Goal: Information Seeking & Learning: Learn about a topic

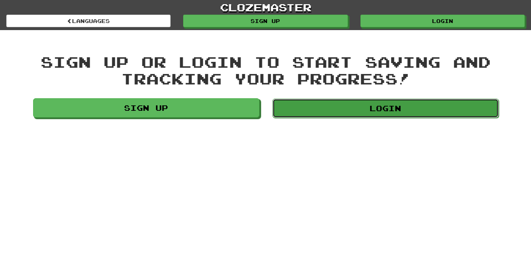
click at [351, 110] on link "Login" at bounding box center [385, 108] width 226 height 19
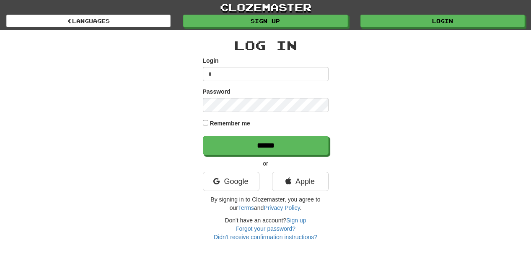
type input "******"
click at [203, 136] on input "******" at bounding box center [266, 145] width 126 height 19
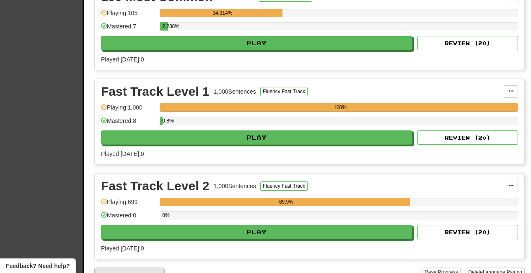
scroll to position [210, 0]
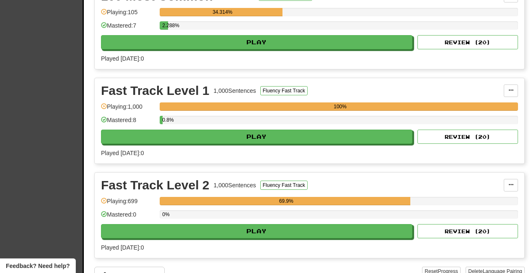
click at [490, 252] on div "Fast Track Level 2 1,000 Sentences Fluency Fast Track Manage Sentences Unpin fr…" at bounding box center [309, 215] width 429 height 85
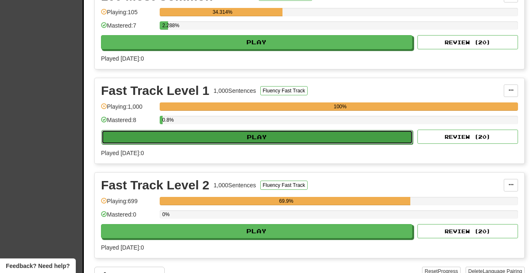
click at [273, 138] on button "Play" at bounding box center [256, 137] width 311 height 14
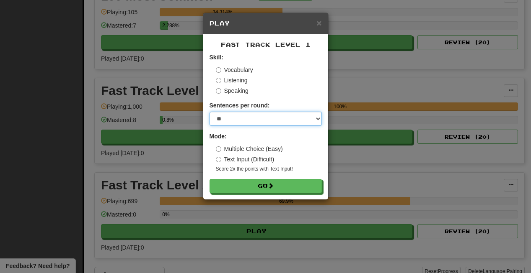
click at [259, 121] on select "* ** ** ** ** ** *** ********" at bounding box center [265, 119] width 112 height 14
select select "**"
click at [209, 112] on select "* ** ** ** ** ** *** ********" at bounding box center [265, 119] width 112 height 14
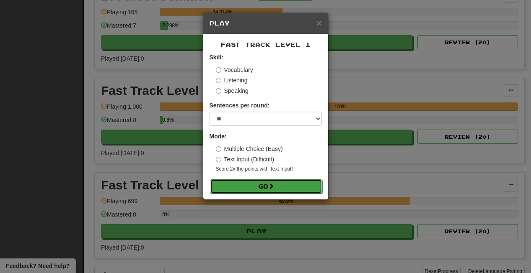
click at [263, 185] on button "Go" at bounding box center [266, 187] width 112 height 14
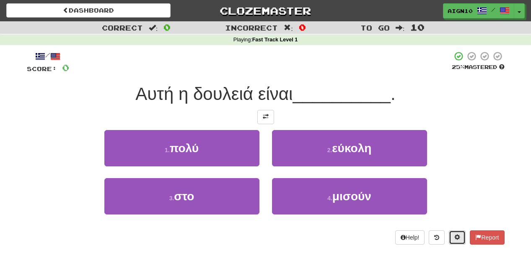
click at [456, 240] on span at bounding box center [457, 238] width 6 height 6
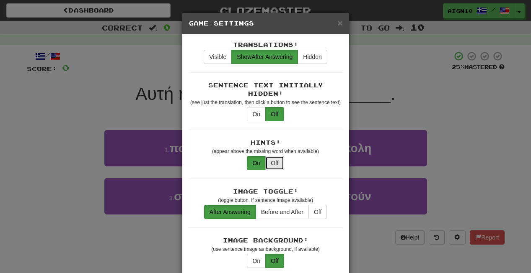
click at [270, 161] on button "Off" at bounding box center [274, 163] width 18 height 14
click at [338, 23] on span "×" at bounding box center [339, 23] width 5 height 10
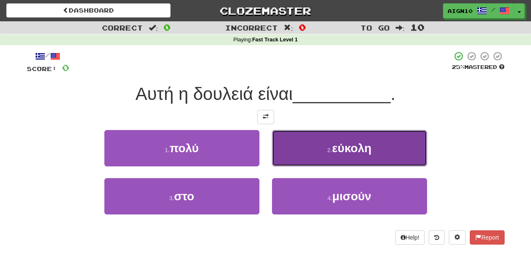
click at [312, 158] on button "2 . εύκολη" at bounding box center [349, 148] width 155 height 36
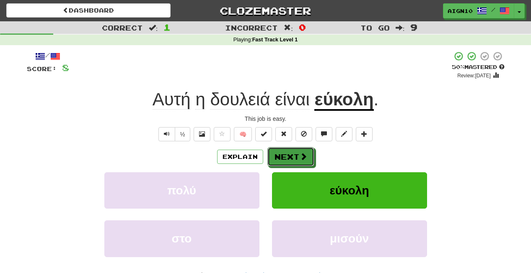
click at [312, 158] on button "Next" at bounding box center [290, 156] width 47 height 19
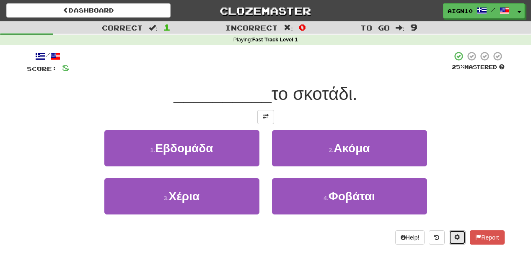
click at [457, 236] on span at bounding box center [457, 238] width 6 height 6
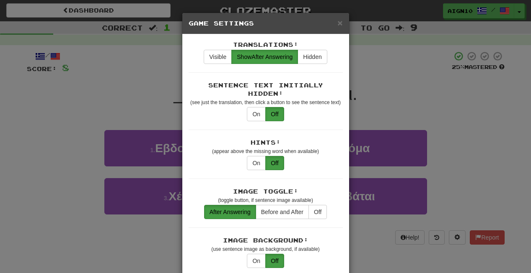
click at [213, 65] on div "Translations: Visible Show After Answering Hidden" at bounding box center [265, 57] width 154 height 32
click at [220, 56] on button "Visible" at bounding box center [218, 57] width 28 height 14
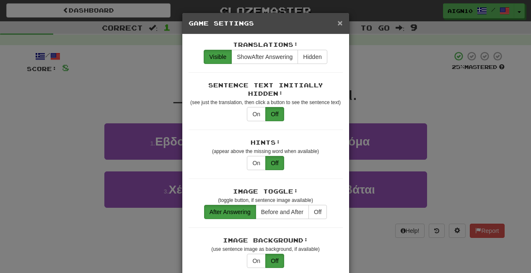
click at [342, 25] on span "×" at bounding box center [339, 23] width 5 height 10
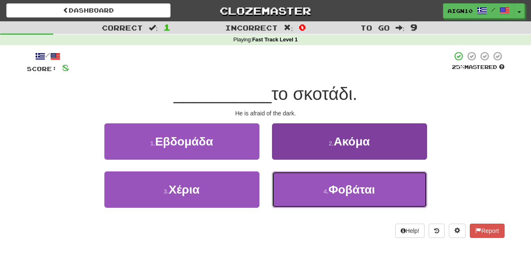
click at [311, 196] on button "4 . Φοβάται" at bounding box center [349, 190] width 155 height 36
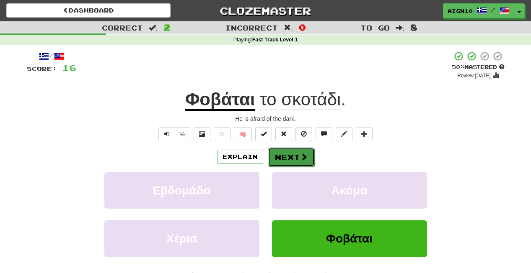
click at [304, 152] on button "Next" at bounding box center [291, 157] width 47 height 19
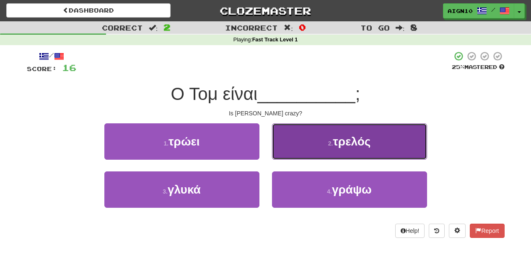
click at [298, 144] on button "2 . τρελός" at bounding box center [349, 142] width 155 height 36
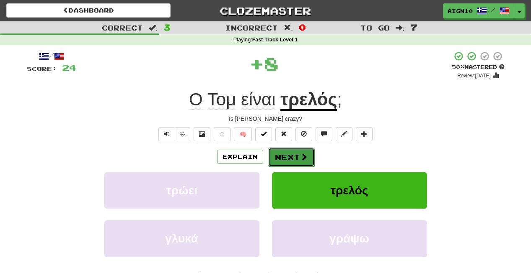
click at [295, 162] on button "Next" at bounding box center [291, 157] width 47 height 19
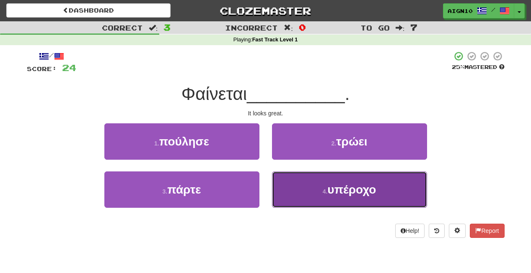
click at [312, 188] on button "4 . υπέροχο" at bounding box center [349, 190] width 155 height 36
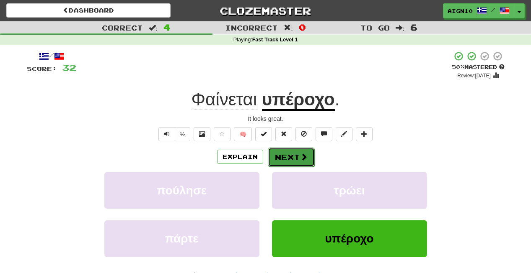
click at [302, 151] on button "Next" at bounding box center [291, 157] width 47 height 19
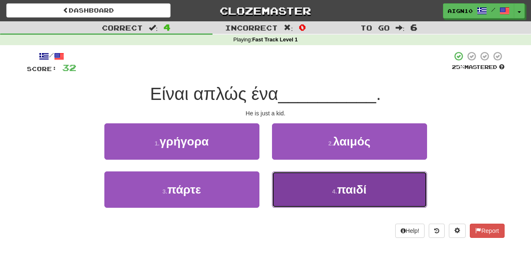
click at [327, 189] on button "4 . παιδί" at bounding box center [349, 190] width 155 height 36
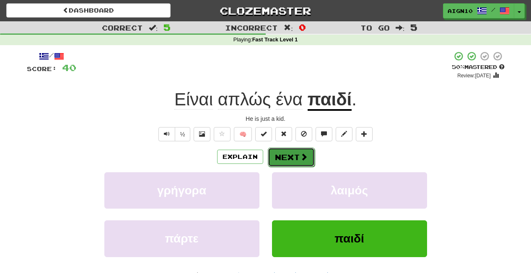
click at [287, 157] on button "Next" at bounding box center [291, 157] width 47 height 19
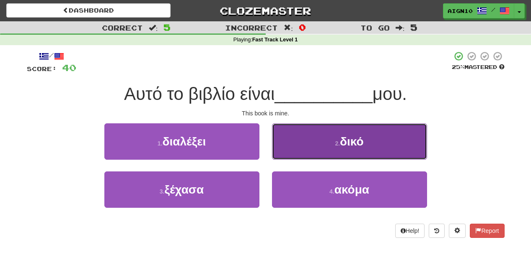
click at [302, 144] on button "2 . δικό" at bounding box center [349, 142] width 155 height 36
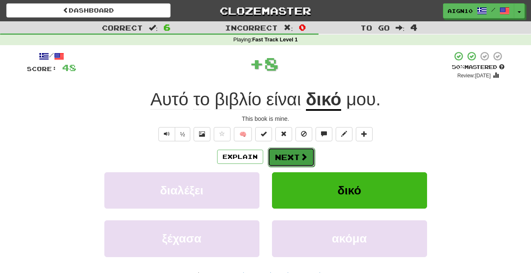
click at [306, 155] on button "Next" at bounding box center [291, 157] width 47 height 19
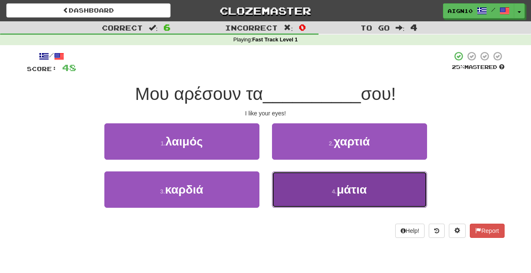
click at [338, 186] on span "μάτια" at bounding box center [351, 189] width 30 height 13
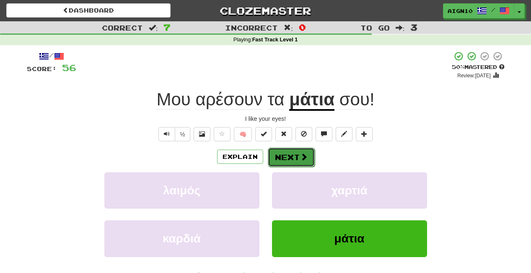
click at [290, 158] on button "Next" at bounding box center [291, 157] width 47 height 19
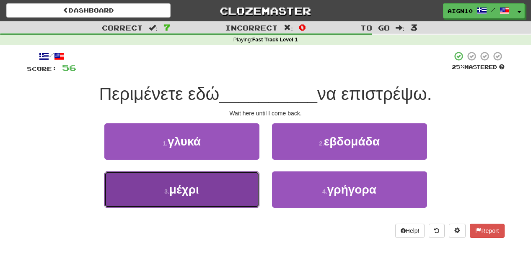
click at [232, 174] on button "3 . μέχρι" at bounding box center [181, 190] width 155 height 36
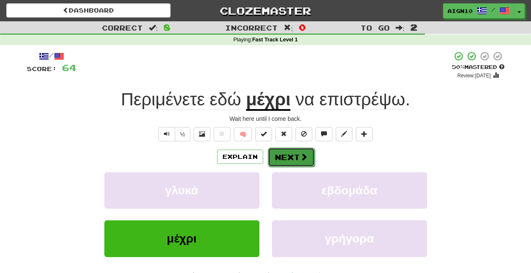
click at [293, 157] on button "Next" at bounding box center [291, 157] width 47 height 19
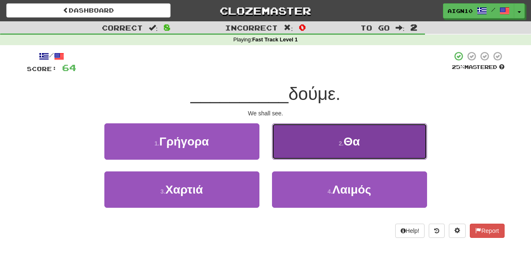
click at [348, 157] on button "2 . Θα" at bounding box center [349, 142] width 155 height 36
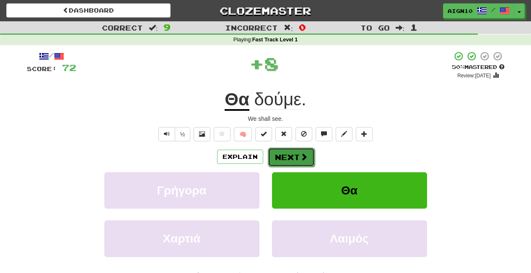
click at [275, 158] on button "Next" at bounding box center [291, 157] width 47 height 19
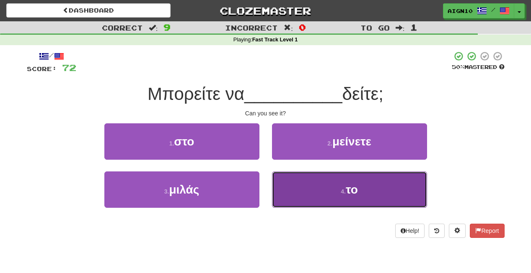
click at [342, 197] on button "4 . το" at bounding box center [349, 190] width 155 height 36
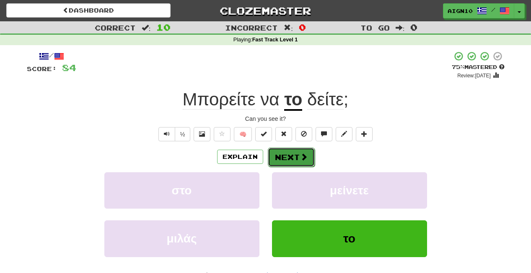
click at [290, 152] on button "Next" at bounding box center [291, 157] width 47 height 19
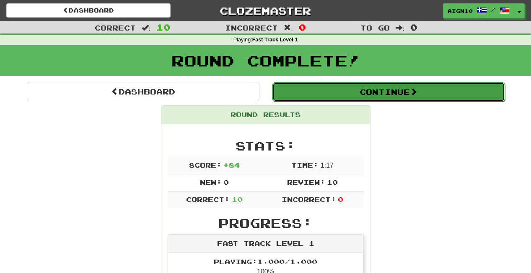
click at [350, 89] on button "Continue" at bounding box center [388, 92] width 232 height 19
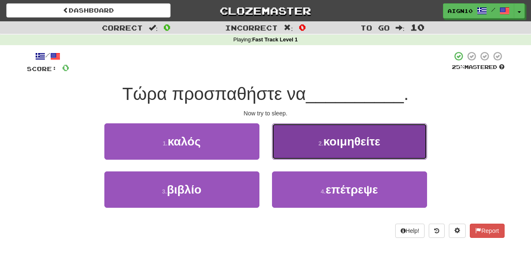
click at [360, 149] on button "2 . κοιμηθείτε" at bounding box center [349, 142] width 155 height 36
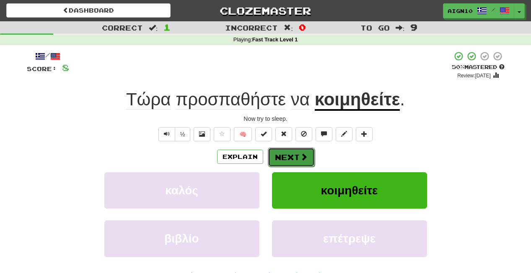
click at [292, 153] on button "Next" at bounding box center [291, 157] width 47 height 19
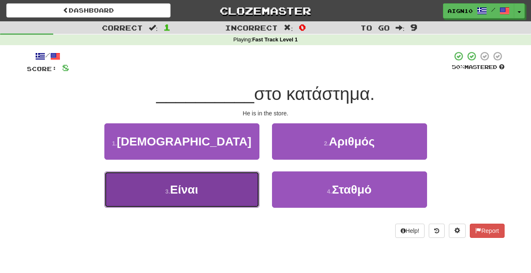
click at [194, 195] on span "Είναι" at bounding box center [184, 189] width 28 height 13
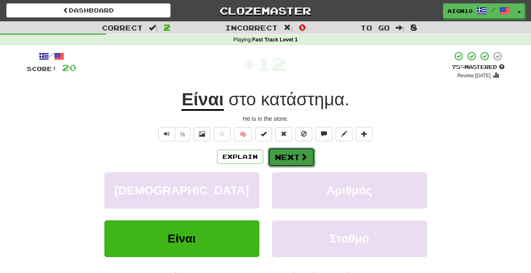
click at [290, 163] on button "Next" at bounding box center [291, 157] width 47 height 19
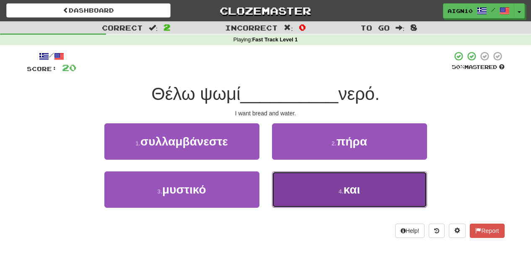
click at [316, 184] on button "4 . και" at bounding box center [349, 190] width 155 height 36
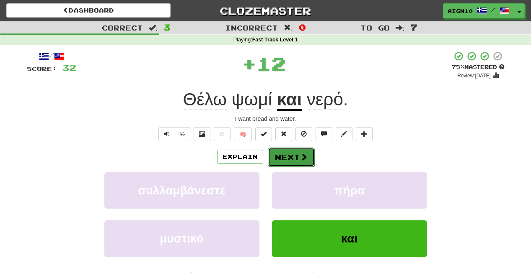
click at [286, 158] on button "Next" at bounding box center [291, 157] width 47 height 19
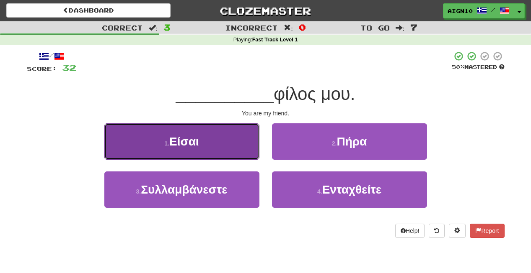
click at [203, 147] on button "1 . Είσαι" at bounding box center [181, 142] width 155 height 36
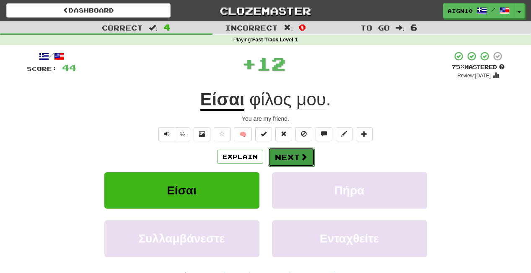
click at [284, 158] on button "Next" at bounding box center [291, 157] width 47 height 19
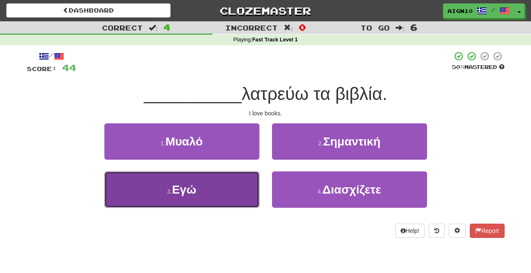
click at [226, 179] on button "3 . Εγώ" at bounding box center [181, 190] width 155 height 36
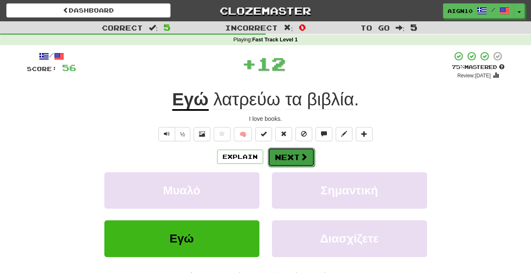
click at [285, 153] on button "Next" at bounding box center [291, 157] width 47 height 19
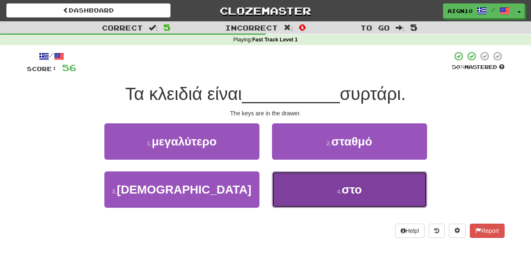
click at [302, 179] on button "4 . στο" at bounding box center [349, 190] width 155 height 36
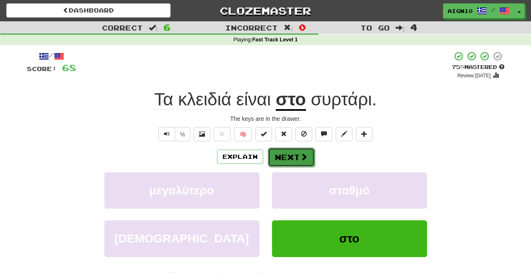
click at [291, 163] on button "Next" at bounding box center [291, 157] width 47 height 19
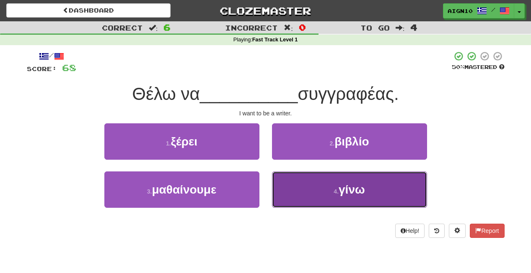
click at [305, 186] on button "4 . γίνω" at bounding box center [349, 190] width 155 height 36
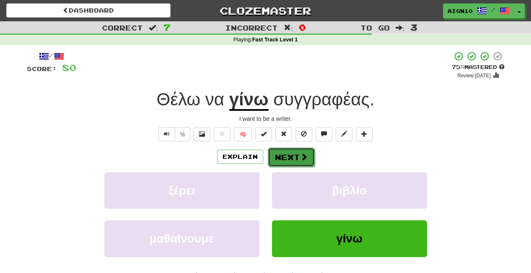
click at [300, 158] on span at bounding box center [304, 157] width 8 height 8
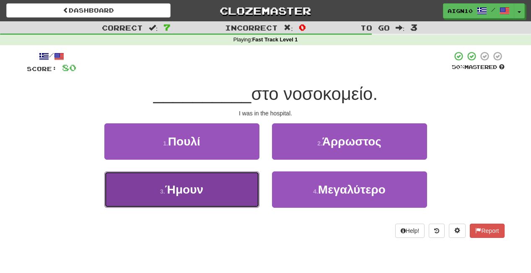
click at [208, 176] on button "3 . [GEOGRAPHIC_DATA]" at bounding box center [181, 190] width 155 height 36
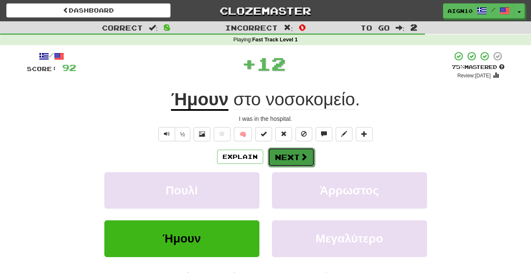
click at [294, 166] on button "Next" at bounding box center [291, 157] width 47 height 19
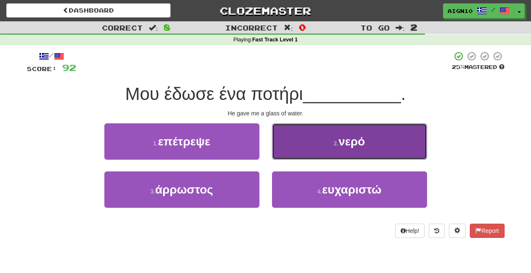
click at [284, 152] on button "2 . νερό" at bounding box center [349, 142] width 155 height 36
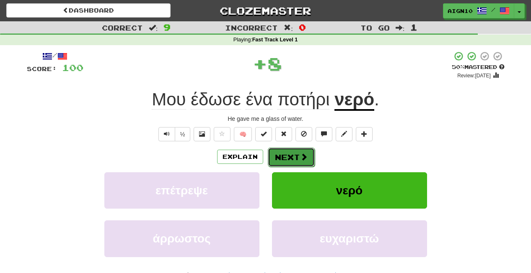
click at [284, 160] on button "Next" at bounding box center [291, 157] width 47 height 19
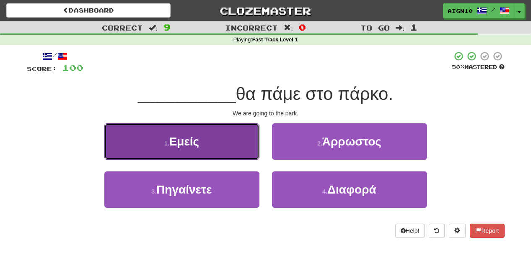
click at [230, 137] on button "1 . Εμείς" at bounding box center [181, 142] width 155 height 36
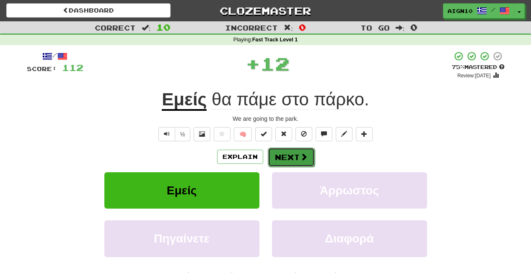
click at [301, 156] on span at bounding box center [304, 157] width 8 height 8
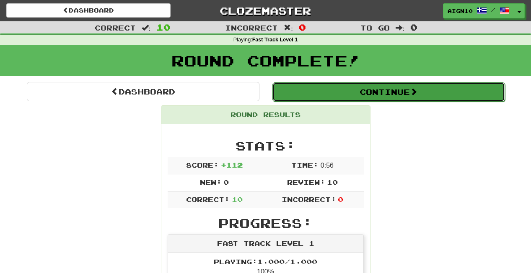
click at [342, 95] on button "Continue" at bounding box center [388, 92] width 232 height 19
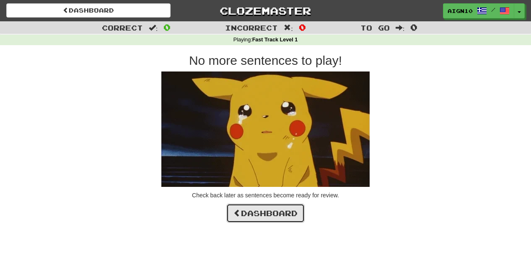
click at [261, 209] on link "Dashboard" at bounding box center [265, 213] width 78 height 19
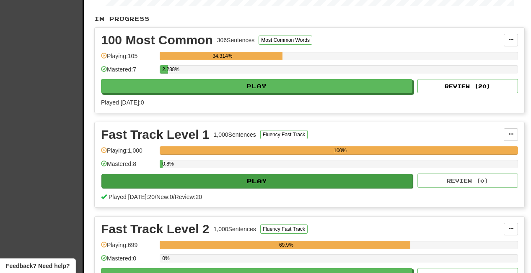
scroll to position [206, 0]
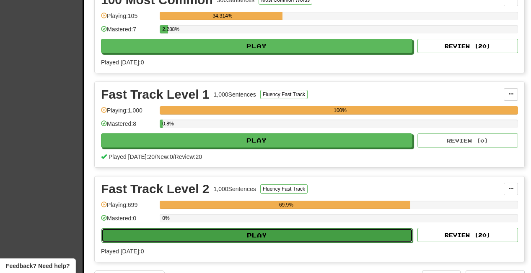
click at [240, 235] on button "Play" at bounding box center [256, 236] width 311 height 14
select select "**"
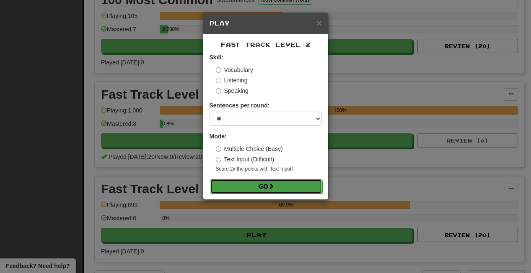
click at [263, 185] on button "Go" at bounding box center [266, 187] width 112 height 14
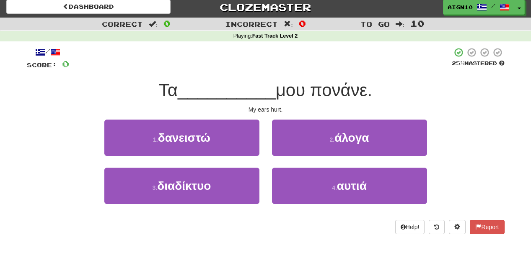
scroll to position [5, 0]
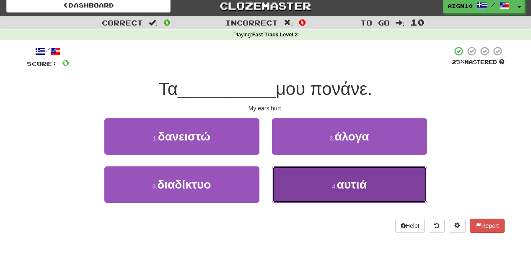
click at [305, 189] on button "4 . αυτιά" at bounding box center [349, 185] width 155 height 36
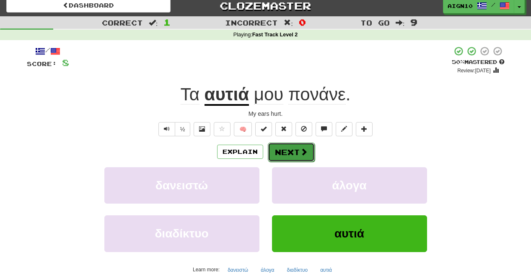
click at [297, 155] on button "Next" at bounding box center [291, 152] width 47 height 19
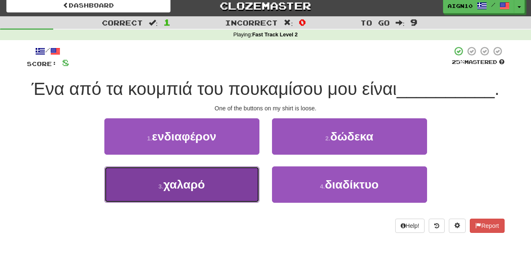
click at [206, 196] on button "3 . χαλαρό" at bounding box center [181, 185] width 155 height 36
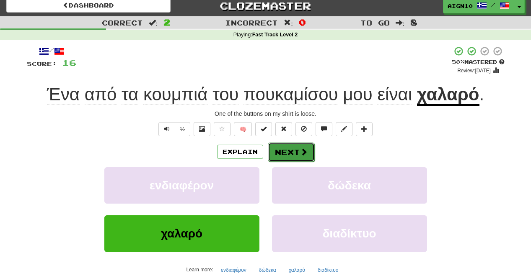
click at [286, 150] on button "Next" at bounding box center [291, 152] width 47 height 19
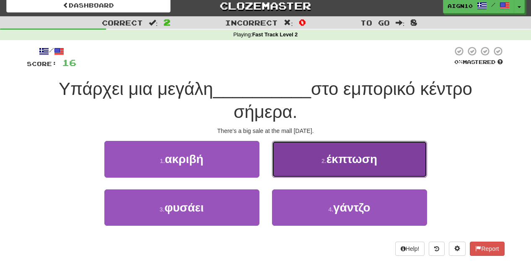
click at [291, 151] on button "2 . έκπτωση" at bounding box center [349, 159] width 155 height 36
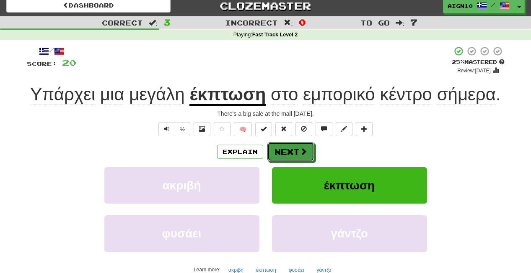
click at [291, 151] on button "Next" at bounding box center [290, 151] width 47 height 19
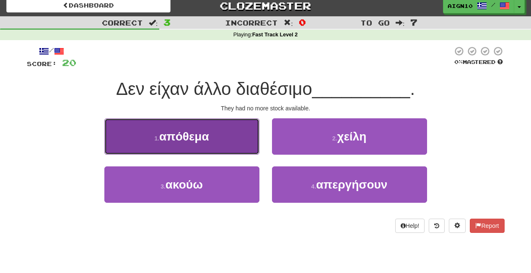
click at [210, 125] on button "1 . απόθεμα" at bounding box center [181, 137] width 155 height 36
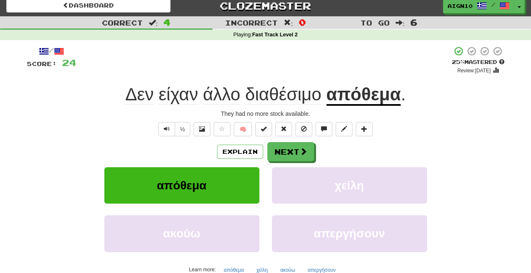
click at [381, 97] on u "απόθεμα" at bounding box center [363, 95] width 75 height 21
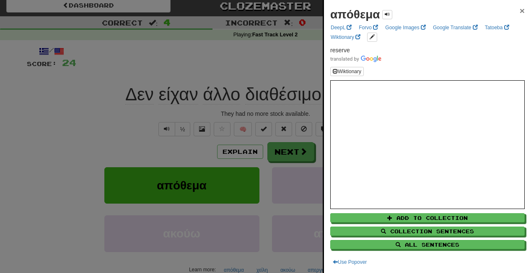
click at [521, 11] on span "×" at bounding box center [521, 11] width 5 height 10
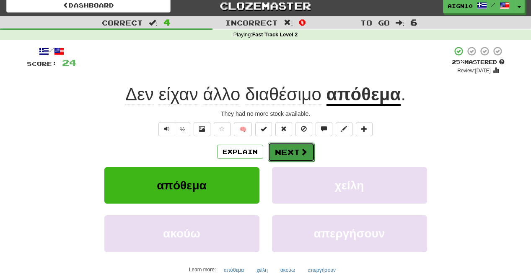
click at [301, 144] on button "Next" at bounding box center [291, 152] width 47 height 19
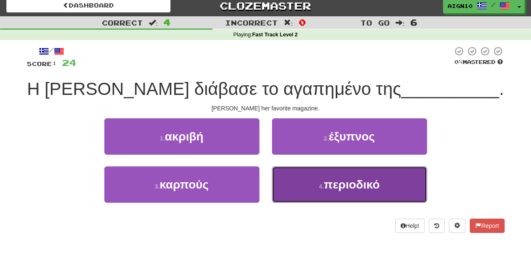
click at [304, 195] on button "4 . περιοδικό" at bounding box center [349, 185] width 155 height 36
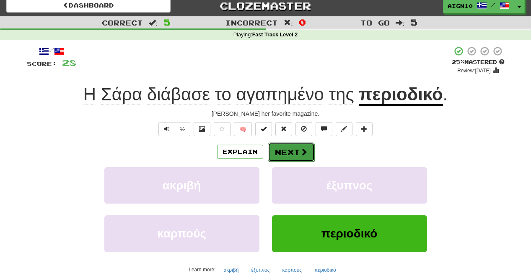
click at [292, 151] on button "Next" at bounding box center [291, 152] width 47 height 19
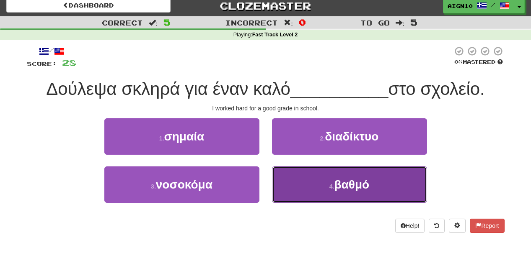
click at [313, 191] on button "4 . βαθμό" at bounding box center [349, 185] width 155 height 36
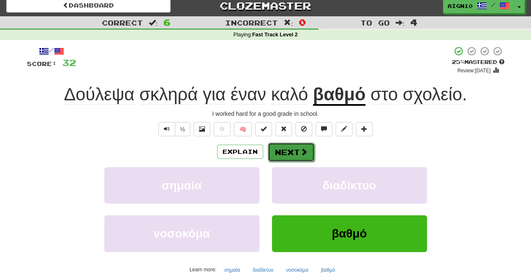
click at [273, 152] on button "Next" at bounding box center [291, 152] width 47 height 19
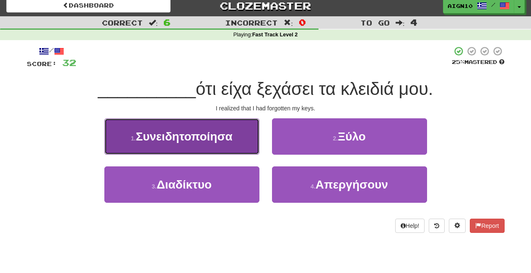
click at [187, 140] on span "Συνειδητοποίησα" at bounding box center [184, 136] width 97 height 13
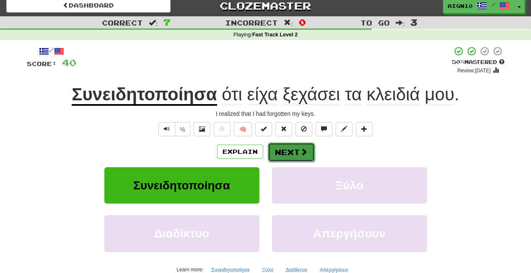
click at [281, 150] on button "Next" at bounding box center [291, 152] width 47 height 19
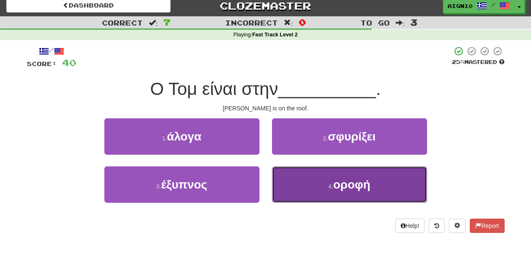
click at [325, 190] on button "4 . οροφή" at bounding box center [349, 185] width 155 height 36
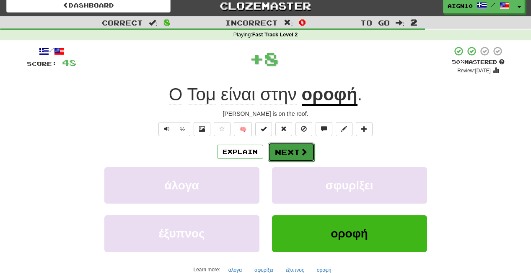
click at [300, 151] on span at bounding box center [304, 152] width 8 height 8
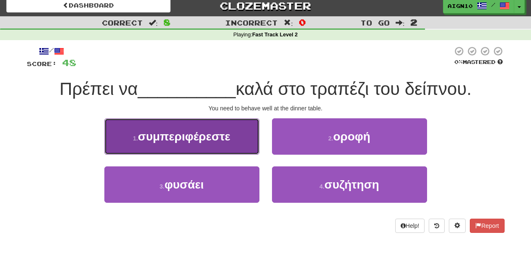
click at [203, 134] on span "συμπεριφέρεστε" at bounding box center [184, 136] width 93 height 13
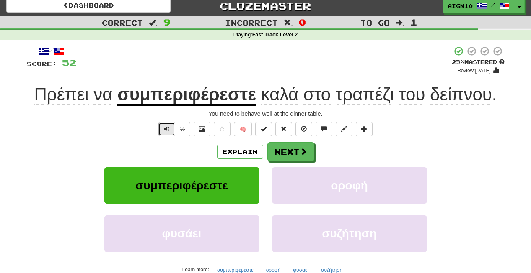
click at [164, 130] on button "Text-to-speech controls" at bounding box center [166, 129] width 17 height 14
click at [302, 153] on span at bounding box center [304, 152] width 8 height 8
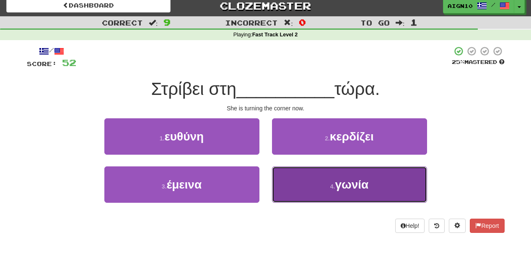
click at [353, 183] on span "γωνία" at bounding box center [352, 184] width 34 height 13
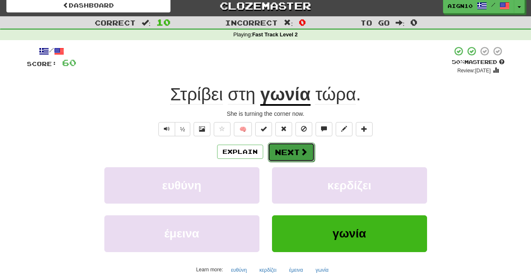
click at [294, 148] on button "Next" at bounding box center [291, 152] width 47 height 19
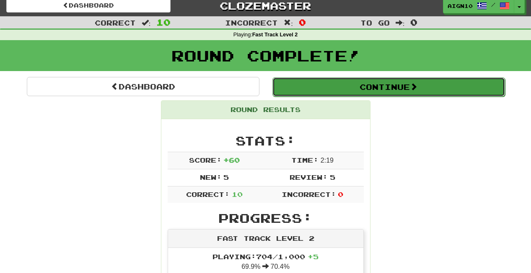
click at [316, 90] on button "Continue" at bounding box center [388, 86] width 232 height 19
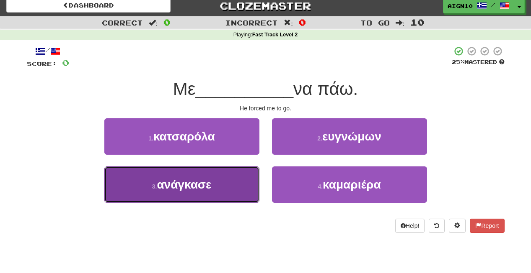
click at [212, 189] on button "3 . ανάγκασε" at bounding box center [181, 185] width 155 height 36
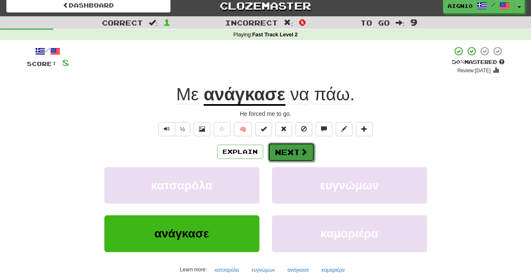
click at [289, 149] on button "Next" at bounding box center [291, 152] width 47 height 19
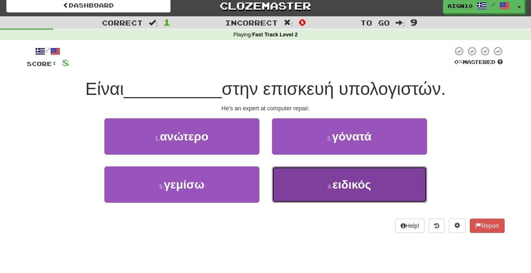
click at [304, 186] on button "4 . ειδικός" at bounding box center [349, 185] width 155 height 36
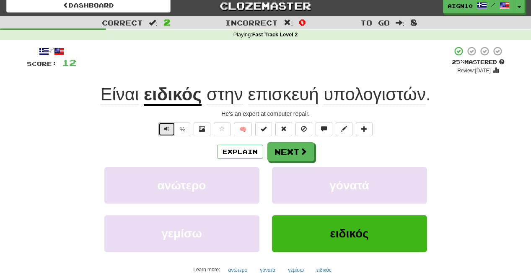
click at [160, 129] on button "Text-to-speech controls" at bounding box center [166, 129] width 17 height 14
click at [289, 154] on button "Next" at bounding box center [291, 152] width 47 height 19
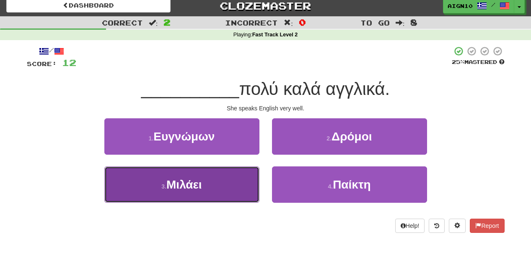
click at [223, 178] on button "3 . Μιλάει" at bounding box center [181, 185] width 155 height 36
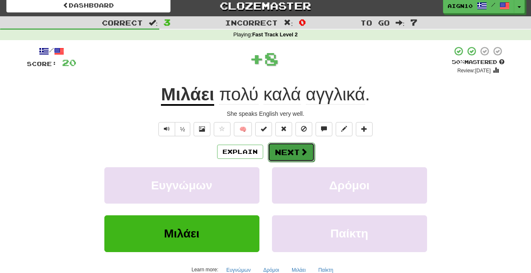
click at [300, 155] on span at bounding box center [304, 152] width 8 height 8
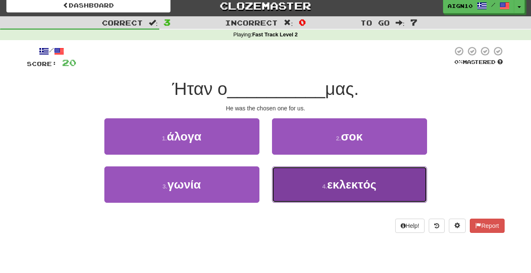
click at [297, 196] on button "4 . εκλεκτός" at bounding box center [349, 185] width 155 height 36
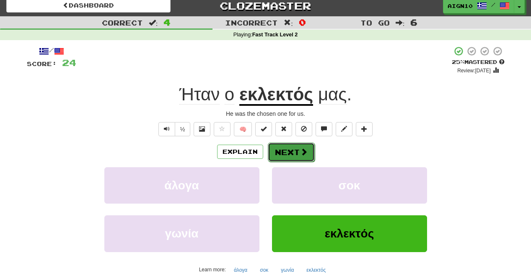
click at [284, 147] on button "Next" at bounding box center [291, 152] width 47 height 19
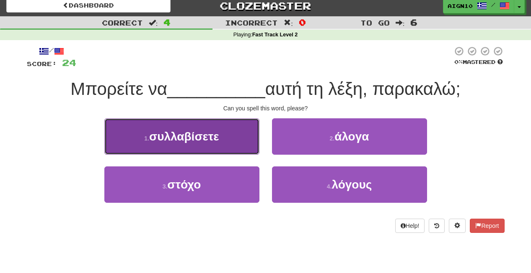
click at [214, 139] on span "συλλαβίσετε" at bounding box center [184, 136] width 70 height 13
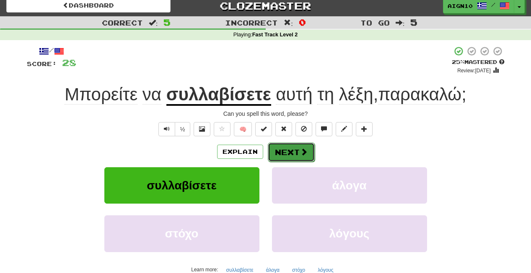
click at [293, 154] on button "Next" at bounding box center [291, 152] width 47 height 19
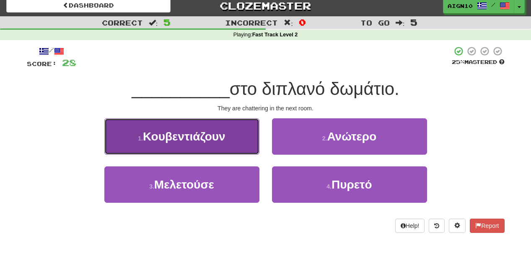
click at [194, 144] on button "1 . Κουβεντιάζουν" at bounding box center [181, 137] width 155 height 36
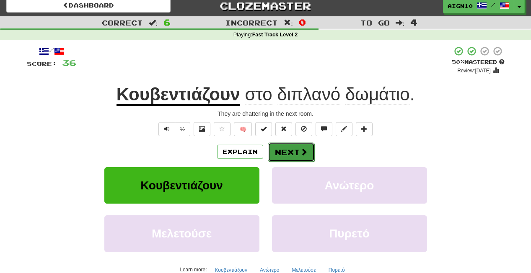
click at [283, 149] on button "Next" at bounding box center [291, 152] width 47 height 19
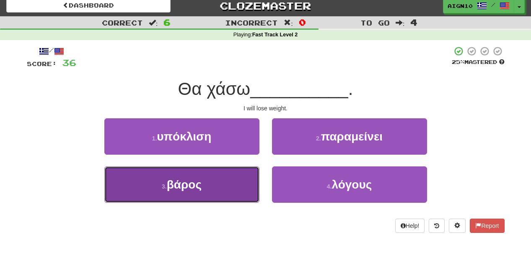
click at [230, 179] on button "3 . βάρος" at bounding box center [181, 185] width 155 height 36
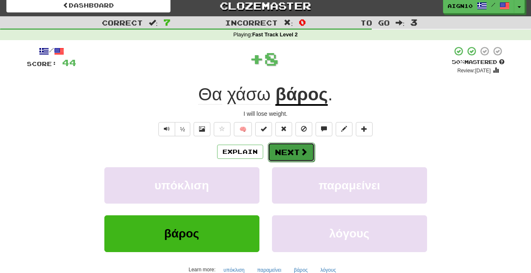
click at [292, 150] on button "Next" at bounding box center [291, 152] width 47 height 19
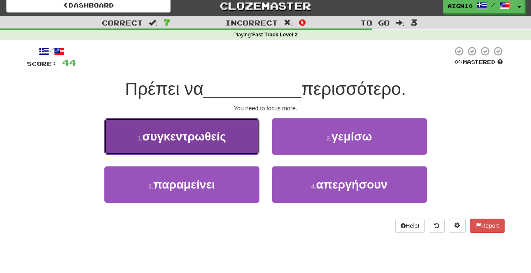
click at [222, 142] on span "συγκεντρωθείς" at bounding box center [184, 136] width 84 height 13
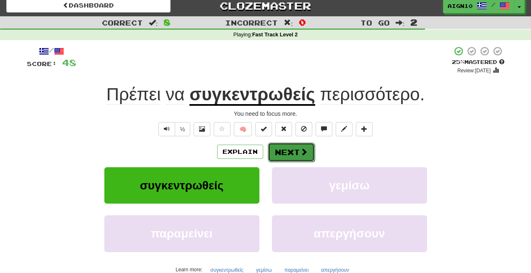
click at [297, 147] on button "Next" at bounding box center [291, 152] width 47 height 19
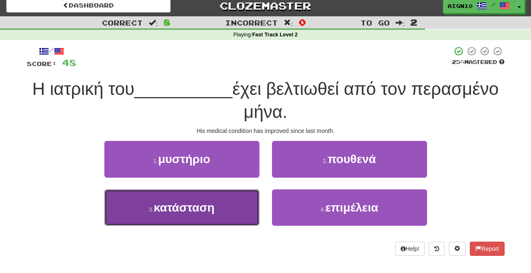
click at [199, 208] on span "κατάσταση" at bounding box center [184, 207] width 61 height 13
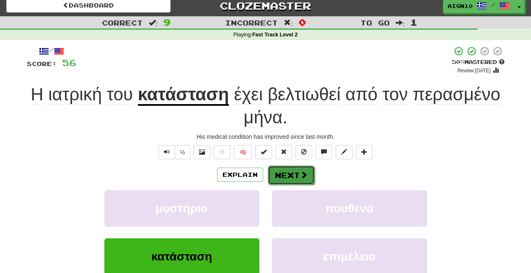
click at [289, 178] on button "Next" at bounding box center [291, 175] width 47 height 19
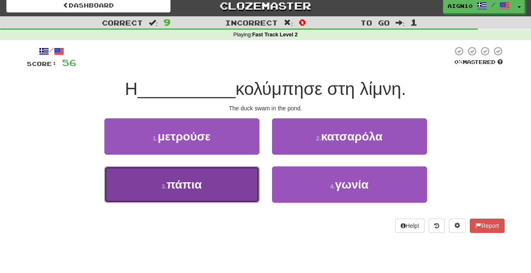
click at [193, 194] on button "3 . πάπια" at bounding box center [181, 185] width 155 height 36
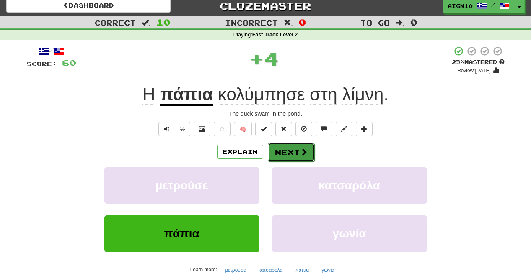
click at [298, 152] on button "Next" at bounding box center [291, 152] width 47 height 19
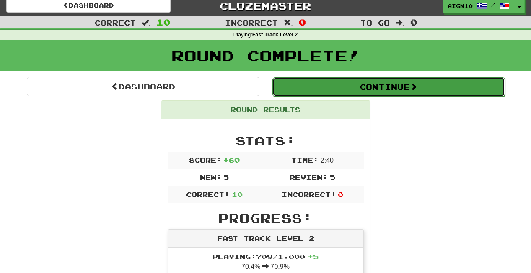
click at [409, 83] on button "Continue" at bounding box center [388, 86] width 232 height 19
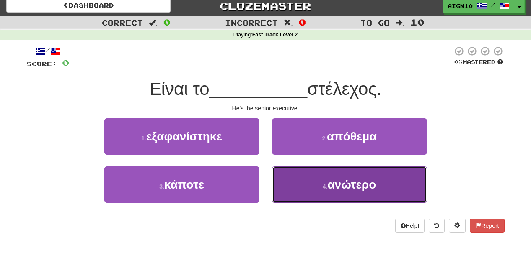
click at [349, 191] on span "ανώτερο" at bounding box center [351, 184] width 49 height 13
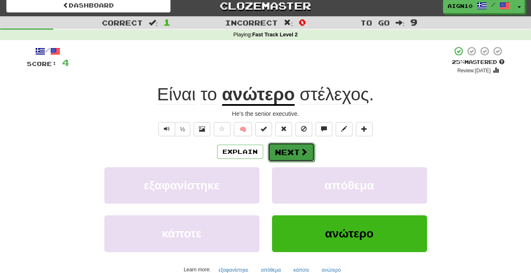
click at [291, 159] on button "Next" at bounding box center [291, 152] width 47 height 19
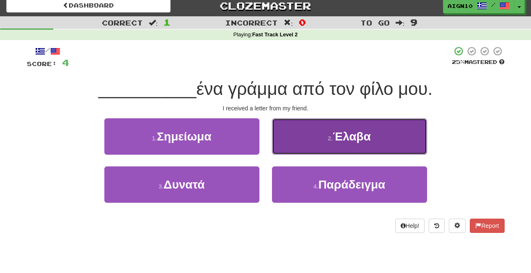
click at [292, 142] on button "2 . Έλαβα" at bounding box center [349, 137] width 155 height 36
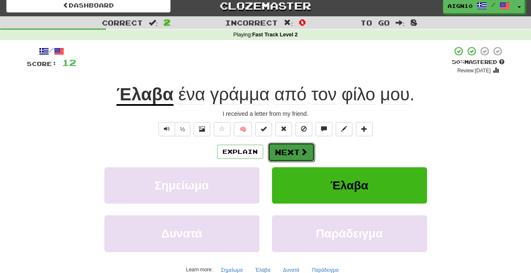
click at [281, 153] on button "Next" at bounding box center [291, 152] width 47 height 19
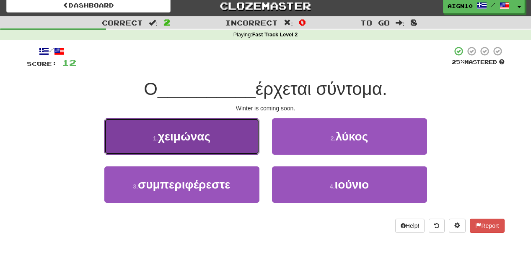
click at [212, 146] on button "1 . χειμώνας" at bounding box center [181, 137] width 155 height 36
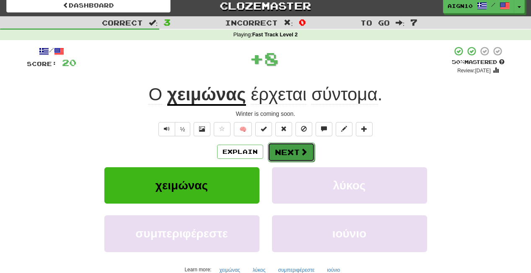
click at [297, 147] on button "Next" at bounding box center [291, 152] width 47 height 19
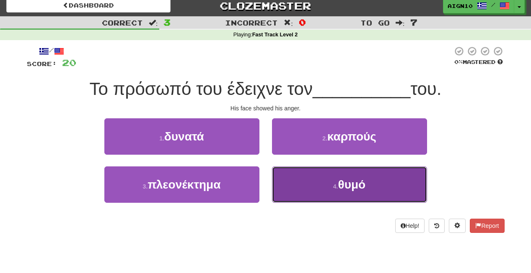
click at [325, 195] on button "4 . θυμό" at bounding box center [349, 185] width 155 height 36
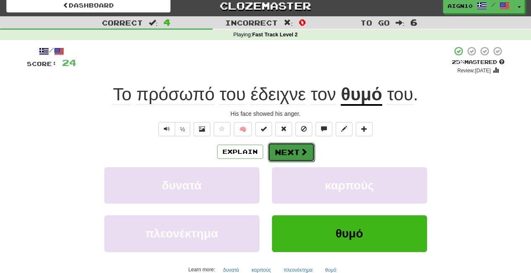
click at [279, 144] on button "Next" at bounding box center [291, 152] width 47 height 19
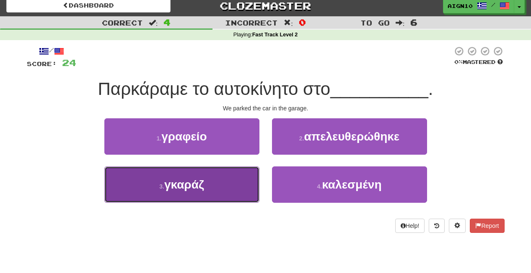
click at [211, 184] on button "3 . γκαράζ" at bounding box center [181, 185] width 155 height 36
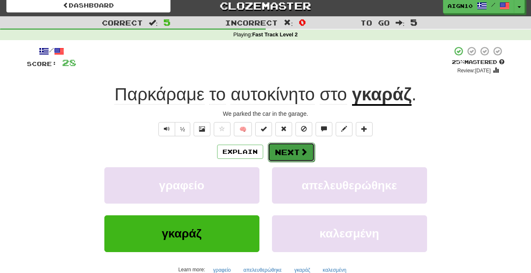
click at [286, 157] on button "Next" at bounding box center [291, 152] width 47 height 19
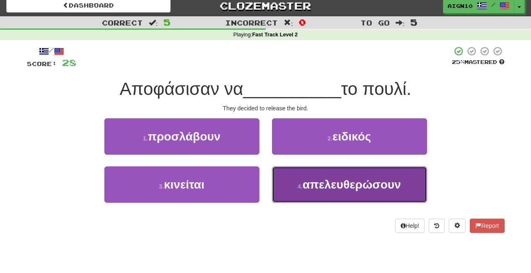
click at [304, 191] on span "απελευθερώσουν" at bounding box center [351, 184] width 98 height 13
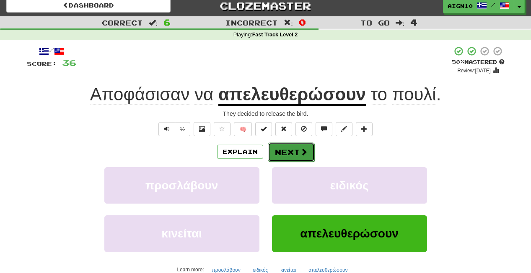
click at [286, 146] on button "Next" at bounding box center [291, 152] width 47 height 19
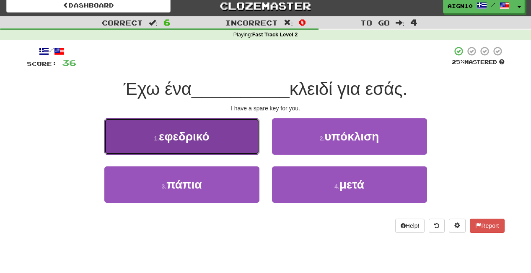
click at [227, 147] on button "1 . εφεδρικό" at bounding box center [181, 137] width 155 height 36
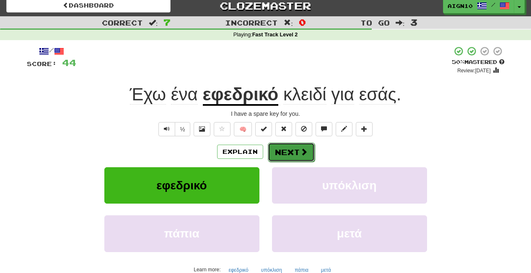
click at [288, 150] on button "Next" at bounding box center [291, 152] width 47 height 19
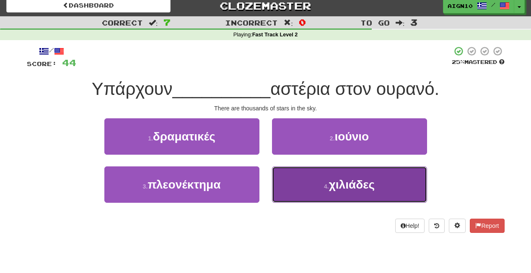
click at [300, 175] on button "4 . χιλιάδες" at bounding box center [349, 185] width 155 height 36
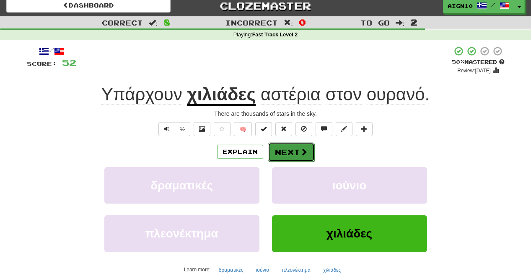
click at [300, 150] on span at bounding box center [304, 152] width 8 height 8
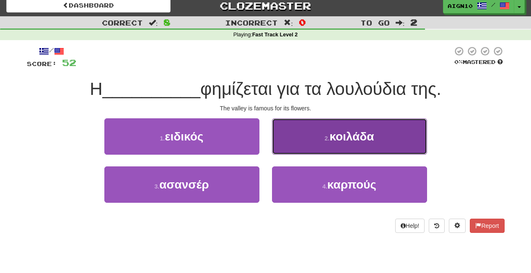
click at [362, 128] on button "2 . κοιλάδα" at bounding box center [349, 137] width 155 height 36
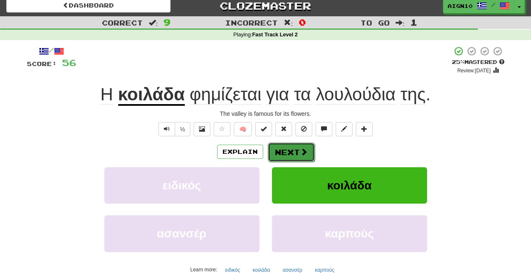
click at [289, 156] on button "Next" at bounding box center [291, 152] width 47 height 19
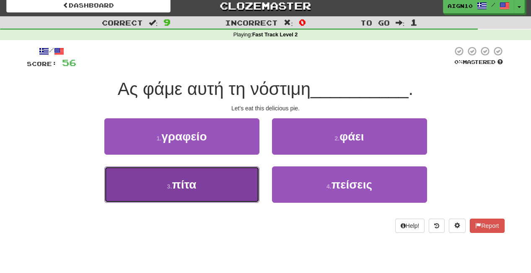
click at [189, 197] on button "3 . πίτα" at bounding box center [181, 185] width 155 height 36
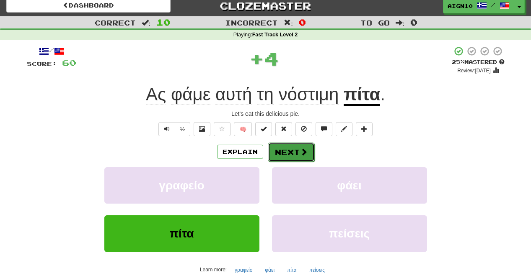
click at [302, 152] on span at bounding box center [304, 152] width 8 height 8
